Goal: Task Accomplishment & Management: Use online tool/utility

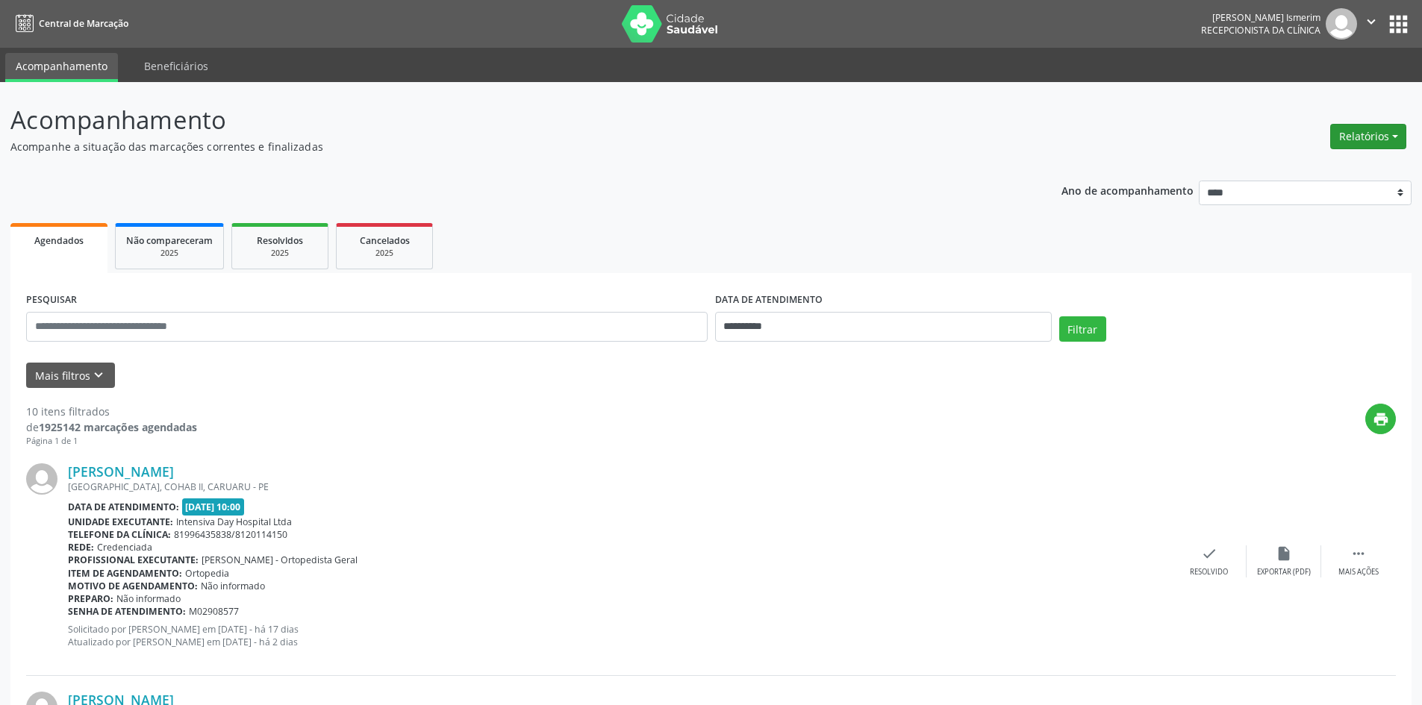
click at [1378, 140] on button "Relatórios" at bounding box center [1368, 136] width 76 height 25
click at [1327, 169] on link "Agendamentos" at bounding box center [1326, 168] width 160 height 21
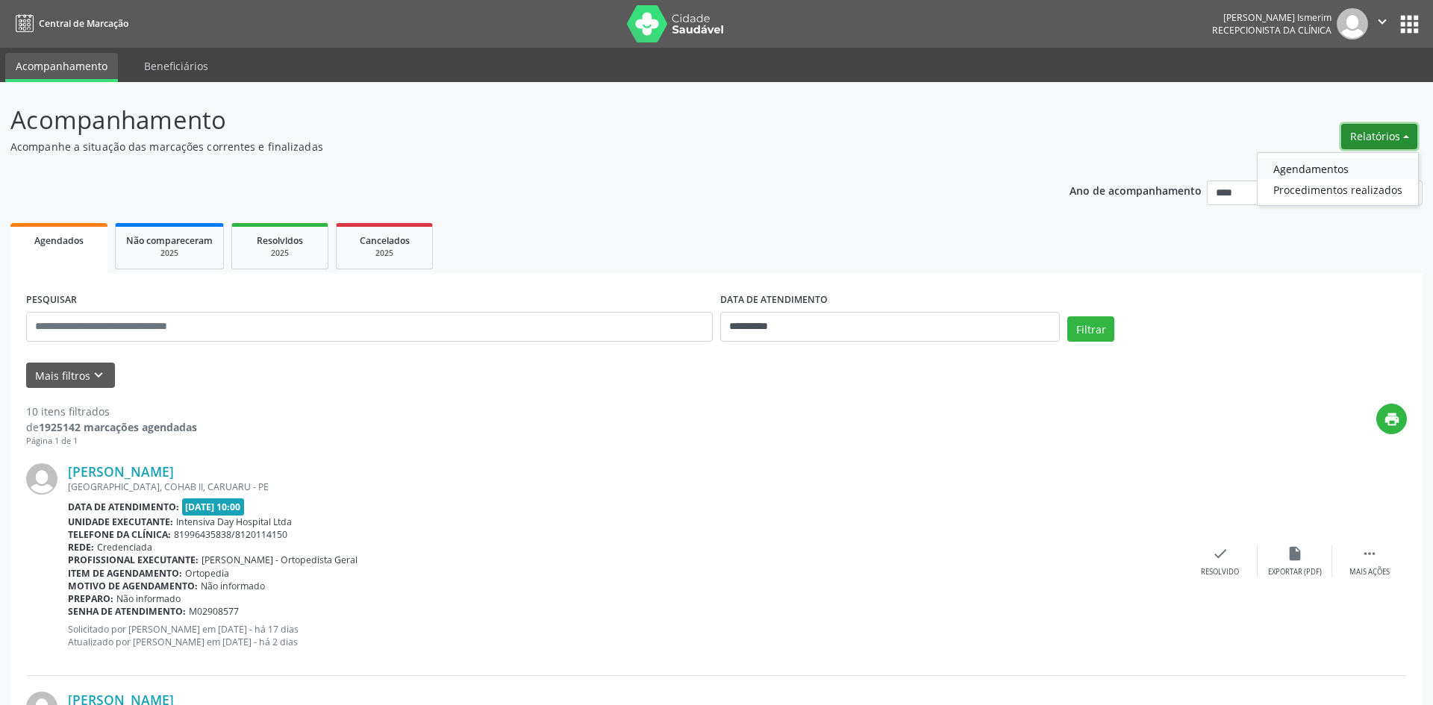
select select "*"
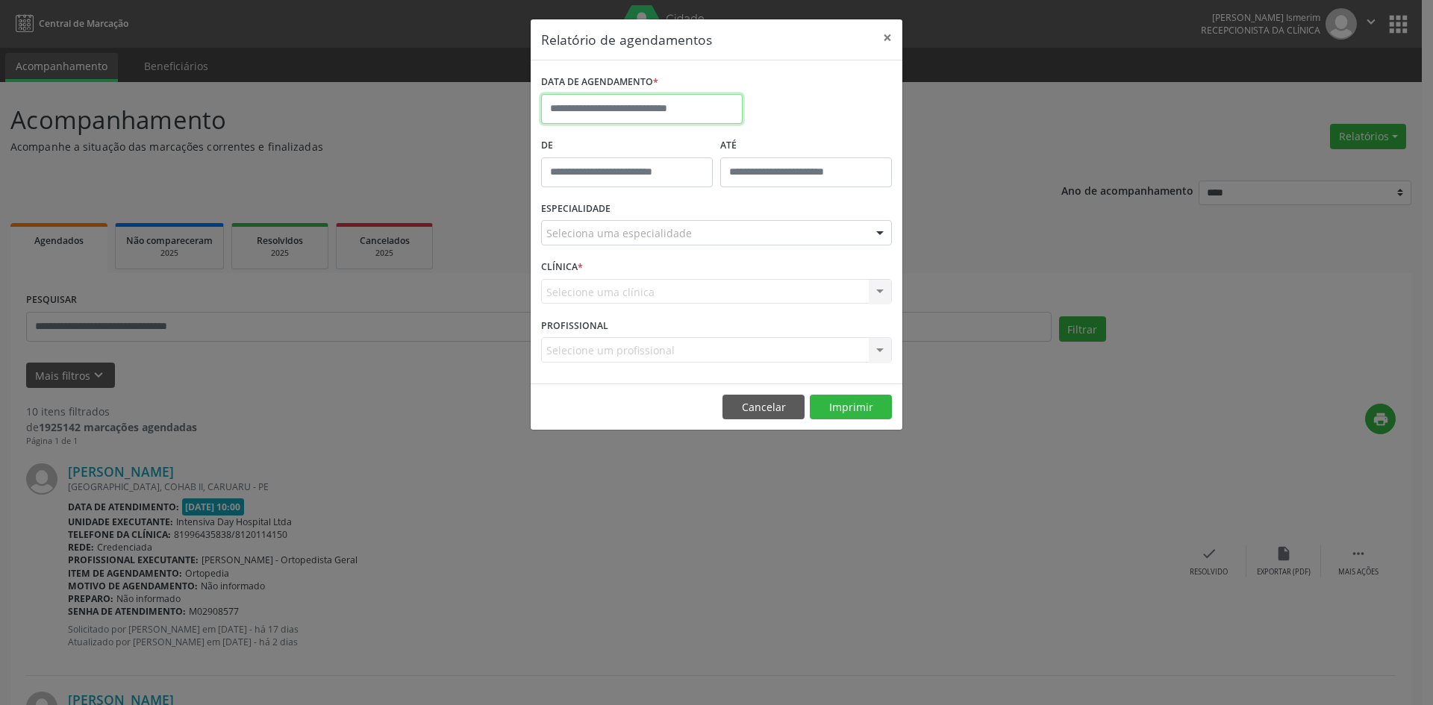
click at [641, 106] on input "text" at bounding box center [641, 109] width 201 height 30
click at [720, 249] on span "19" at bounding box center [721, 246] width 29 height 29
type input "**********"
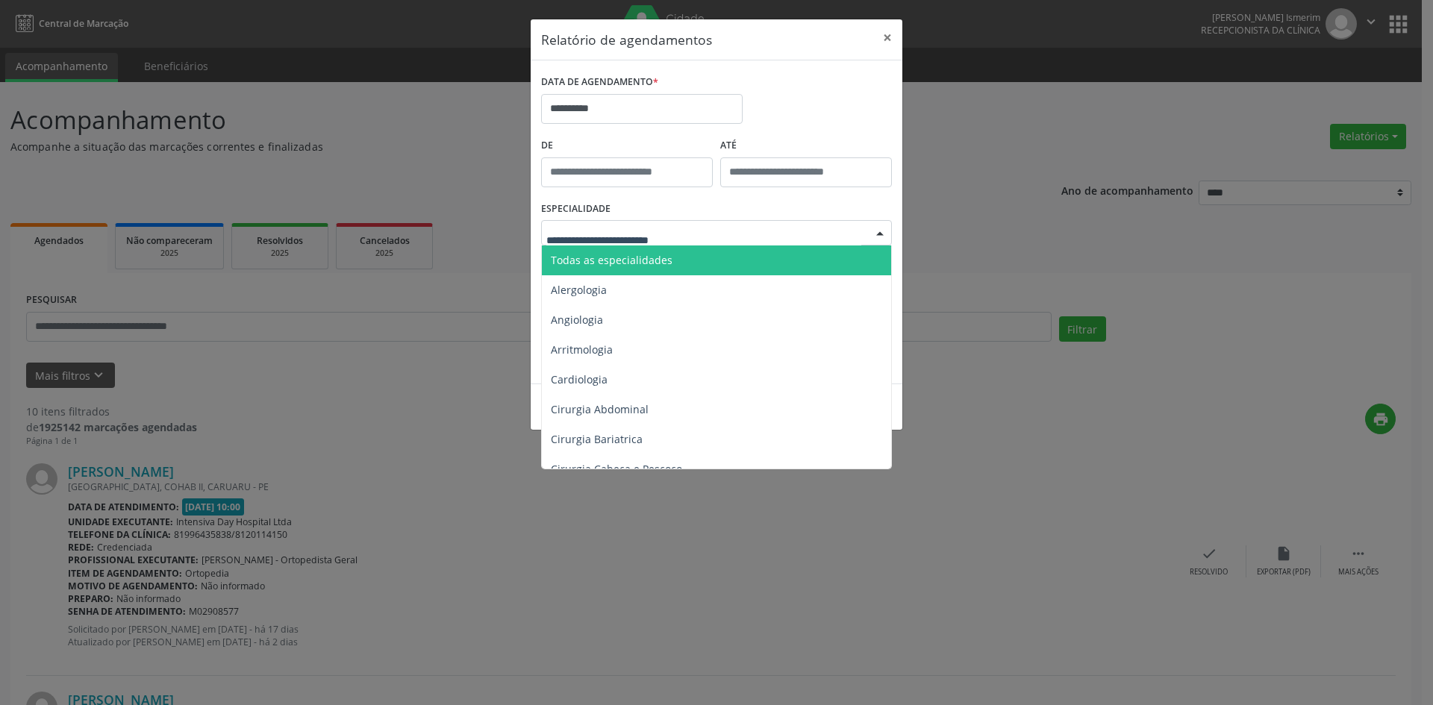
click at [675, 259] on span "Todas as especialidades" at bounding box center [718, 261] width 352 height 30
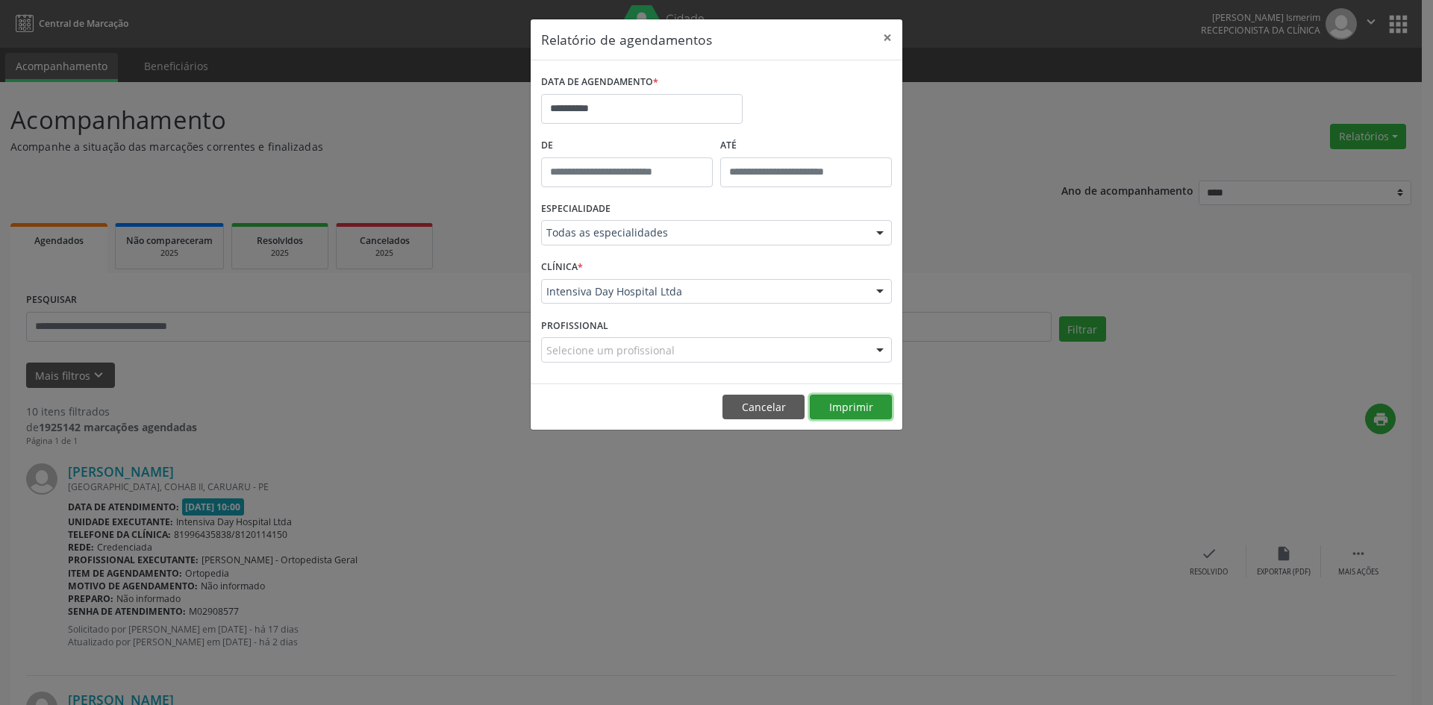
click at [853, 402] on button "Imprimir" at bounding box center [851, 407] width 82 height 25
click at [890, 37] on button "×" at bounding box center [887, 37] width 30 height 37
